Goal: Task Accomplishment & Management: Manage account settings

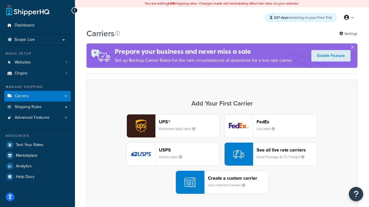
click at [222, 154] on div "UPS® Published daily rates FedEx List rates USPS Online rates See all live rate…" at bounding box center [221, 154] width 259 height 80
click at [287, 122] on header "FedEx" at bounding box center [286, 121] width 60 height 5
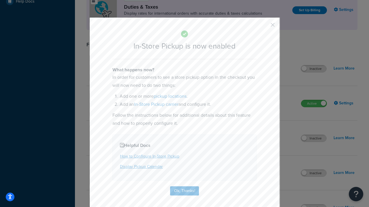
click at [264, 27] on button "button" at bounding box center [263, 26] width 1 height 1
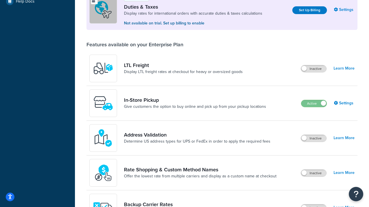
scroll to position [176, 0]
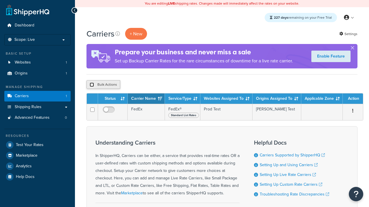
click at [92, 85] on input "checkbox" at bounding box center [92, 85] width 4 height 4
checkbox input "true"
click at [0, 0] on button "Delete" at bounding box center [0, 0] width 0 height 0
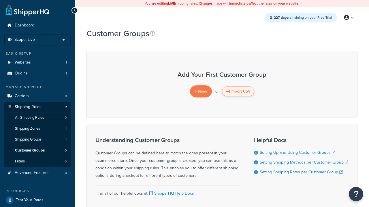
click at [238, 92] on div "Import CSV" at bounding box center [238, 92] width 32 height 10
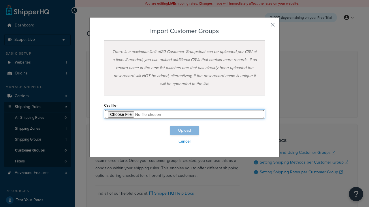
click at [184, 114] on input "file" at bounding box center [184, 114] width 161 height 10
type input "C:\fakepath\importCustomerGroupsSuccess.csv"
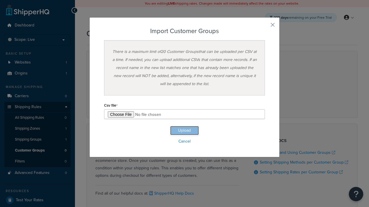
click at [184, 131] on button "Upload" at bounding box center [184, 130] width 29 height 9
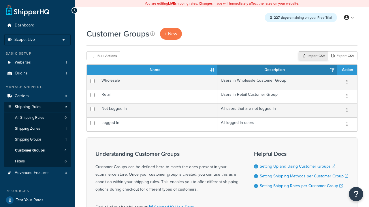
click at [312, 56] on div "Import CSV" at bounding box center [312, 56] width 29 height 9
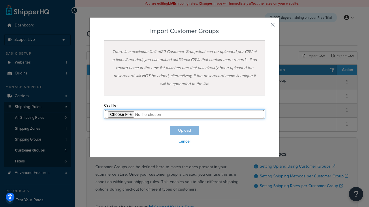
click at [184, 114] on input "file" at bounding box center [184, 114] width 161 height 10
type input "C:\fakepath\importCustomerGroupsFailure.csv"
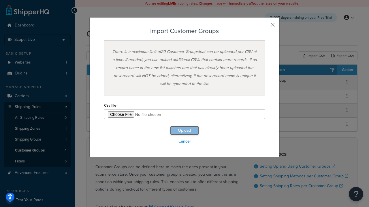
click at [184, 131] on button "Upload" at bounding box center [184, 130] width 29 height 9
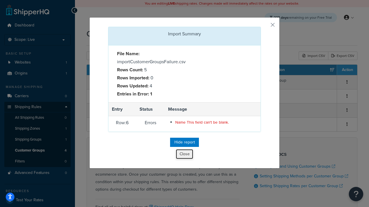
click at [184, 155] on button "Close" at bounding box center [184, 154] width 17 height 10
